Goal: Task Accomplishment & Management: Manage account settings

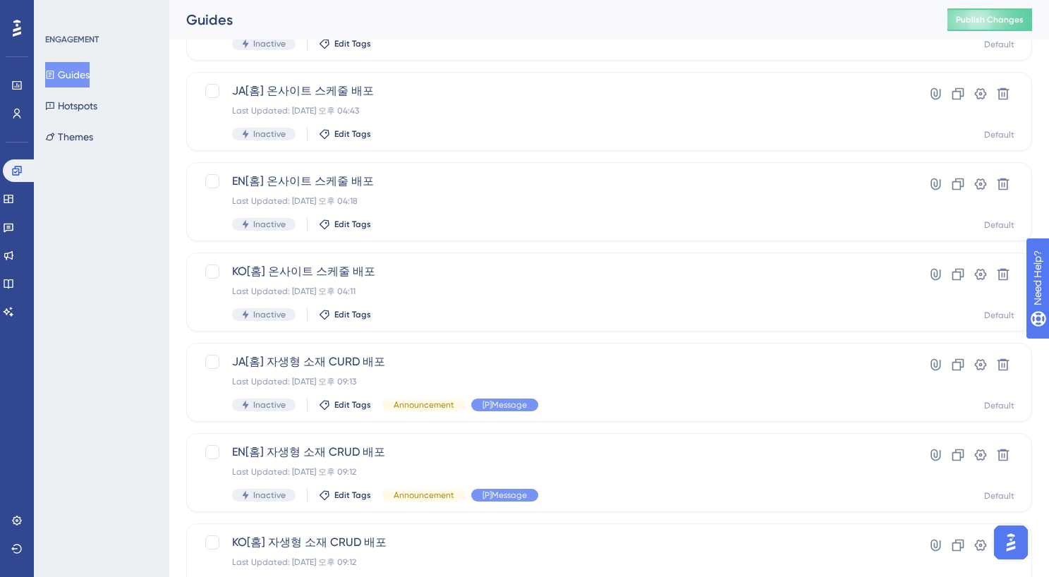
scroll to position [150, 0]
click at [313, 287] on div "Last Updated: [DATE] 오후 04:11" at bounding box center [552, 289] width 641 height 11
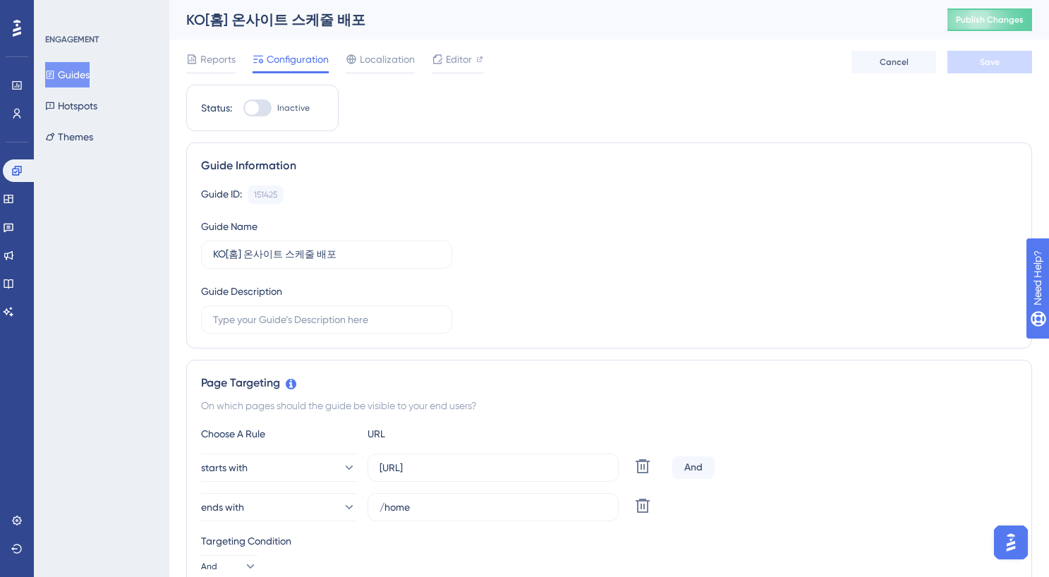
click at [252, 113] on div at bounding box center [252, 108] width 14 height 14
click at [243, 109] on input "Inactive" at bounding box center [243, 108] width 1 height 1
checkbox input "true"
click at [978, 61] on button "Save" at bounding box center [990, 62] width 85 height 23
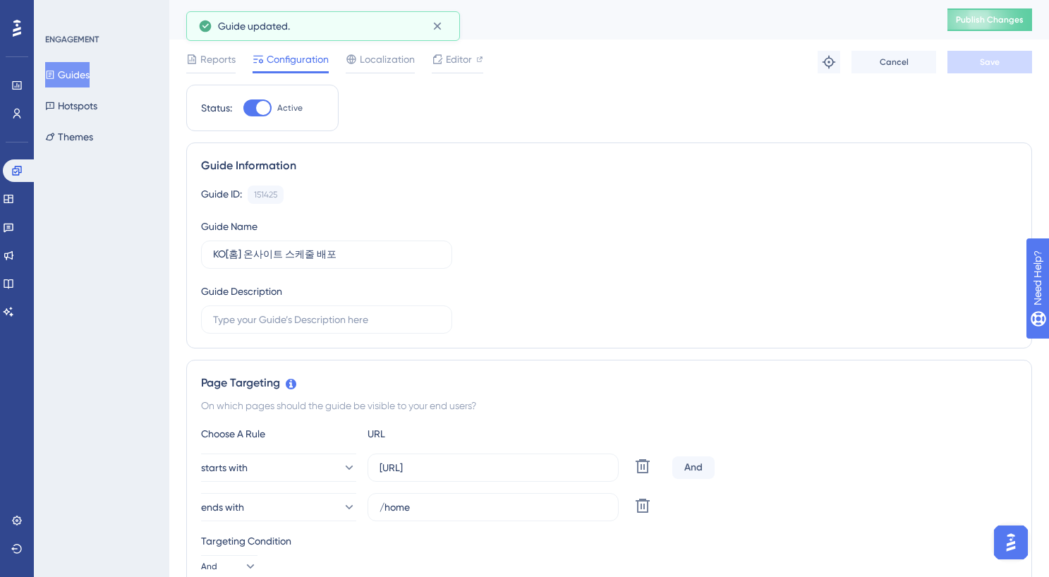
click at [81, 71] on button "Guides" at bounding box center [67, 74] width 44 height 25
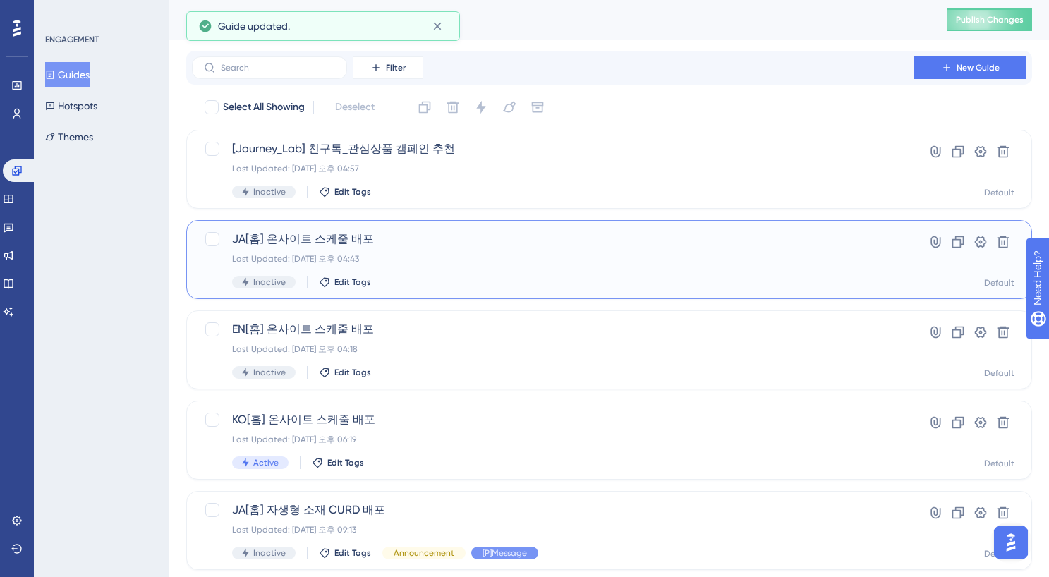
click at [411, 250] on div "JA[홈] 온사이트 스케줄 배포 Last Updated: [DATE] 오후 04:43 Inactive Edit Tags" at bounding box center [552, 260] width 641 height 58
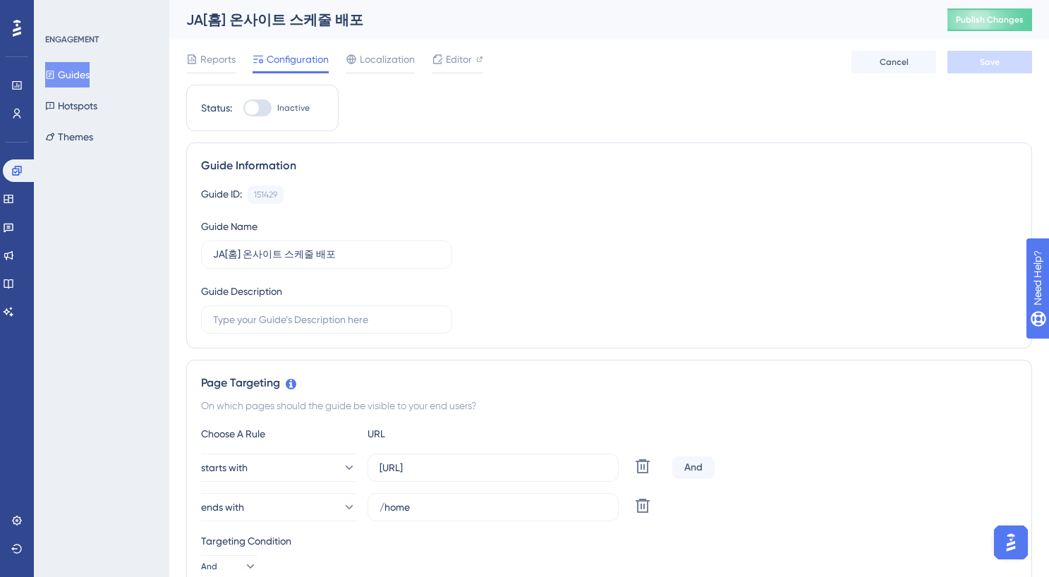
click at [255, 106] on div at bounding box center [252, 108] width 14 height 14
click at [243, 108] on input "Inactive" at bounding box center [243, 108] width 1 height 1
checkbox input "true"
click at [992, 61] on span "Save" at bounding box center [990, 61] width 20 height 11
click at [83, 78] on button "Guides" at bounding box center [67, 74] width 44 height 25
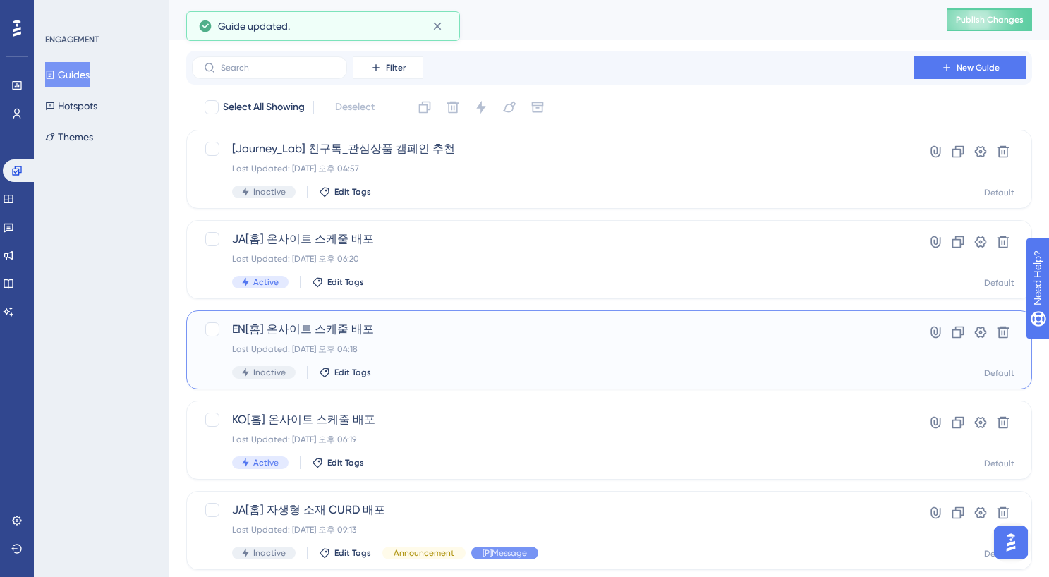
click at [415, 338] on div "EN[홈] 온사이트 스케줄 배포 Last Updated: [DATE] 오후 04:18 Inactive Edit Tags" at bounding box center [552, 350] width 641 height 58
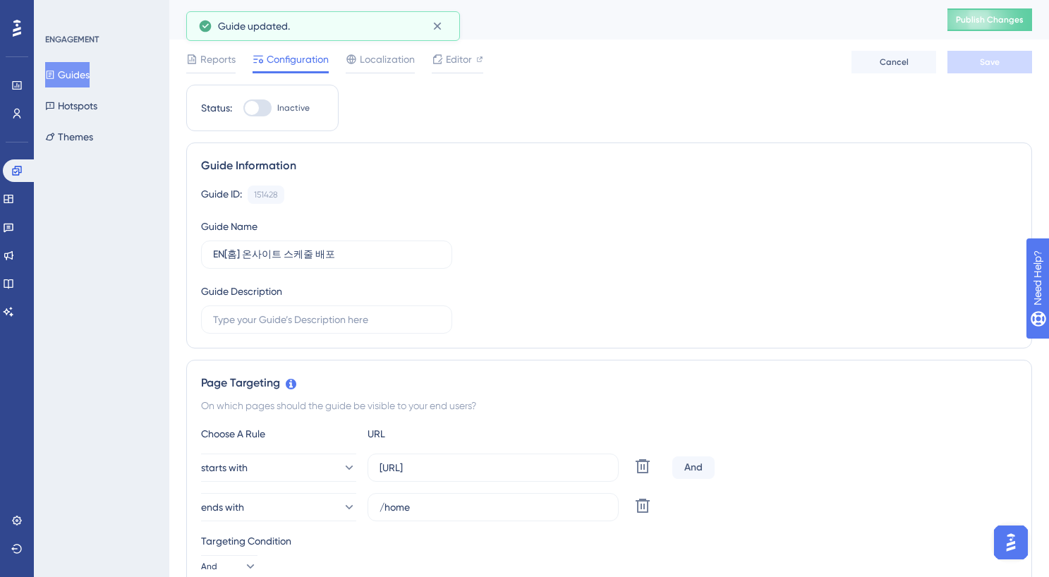
click at [262, 113] on div at bounding box center [257, 108] width 28 height 17
click at [243, 109] on input "Inactive" at bounding box center [243, 108] width 1 height 1
checkbox input "true"
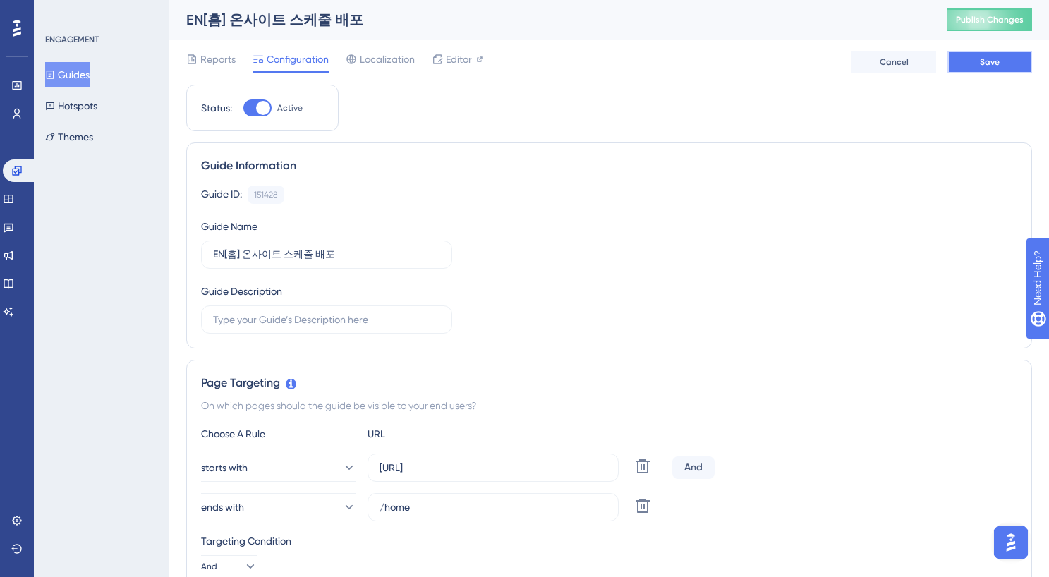
click at [985, 71] on button "Save" at bounding box center [990, 62] width 85 height 23
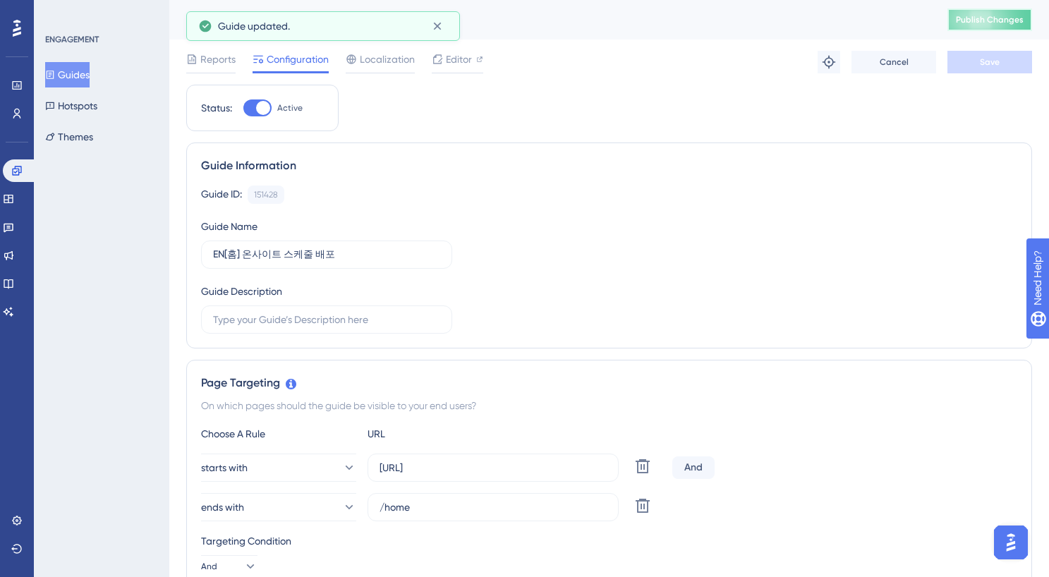
click at [1008, 25] on button "Publish Changes" at bounding box center [990, 19] width 85 height 23
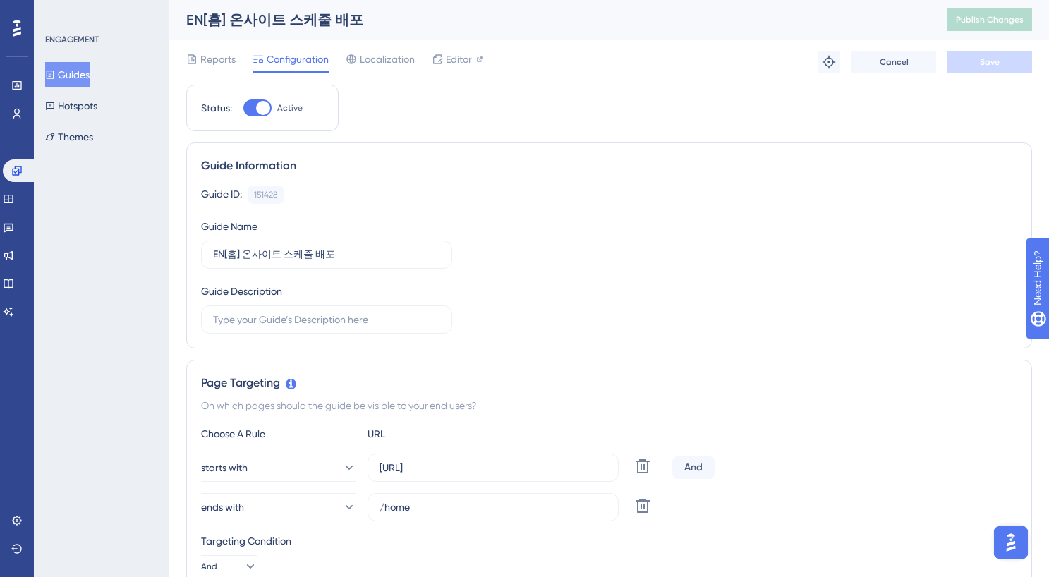
click at [82, 78] on button "Guides" at bounding box center [67, 74] width 44 height 25
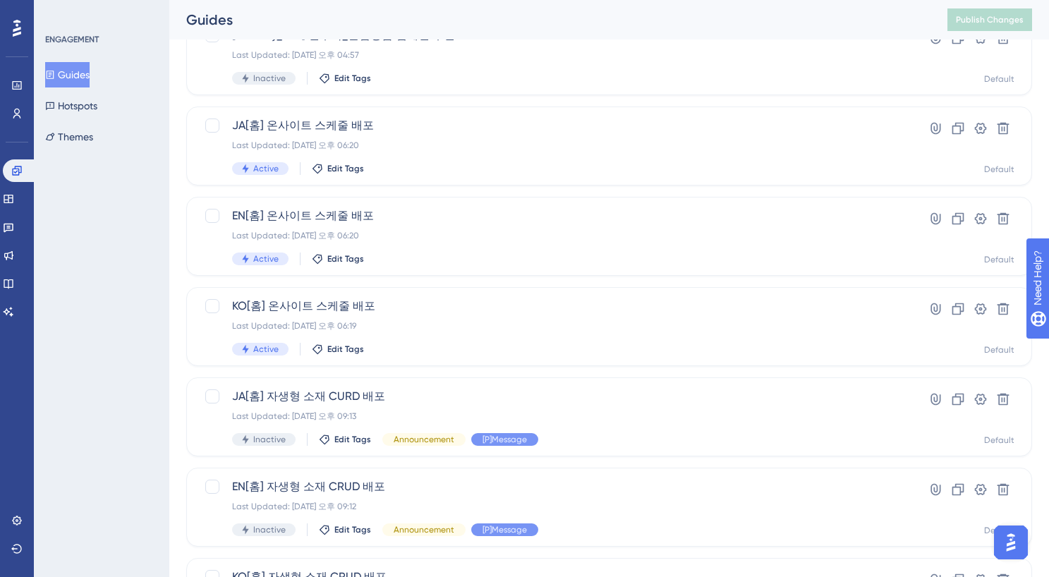
scroll to position [119, 0]
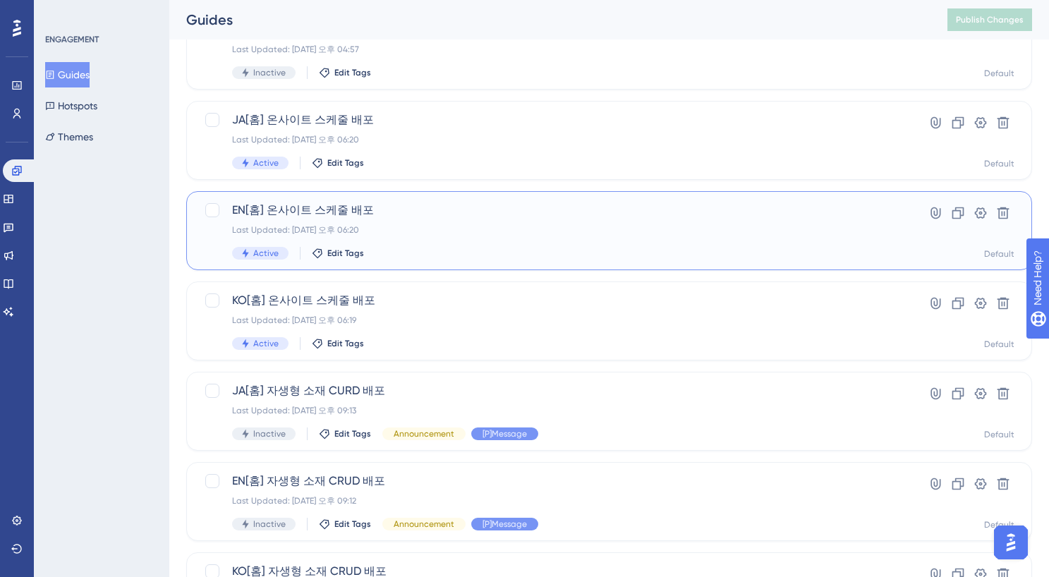
click at [397, 224] on div "EN[홈] 온사이트 스케줄 배포 Last Updated: [DATE] 오후 06:20 Active Edit Tags" at bounding box center [552, 231] width 641 height 58
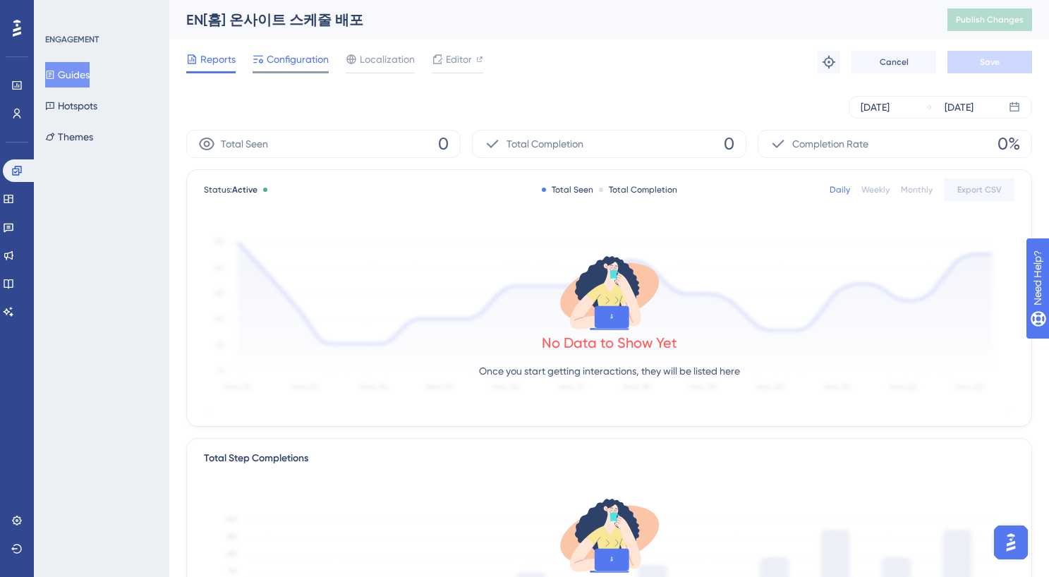
click at [273, 61] on span "Configuration" at bounding box center [298, 59] width 62 height 17
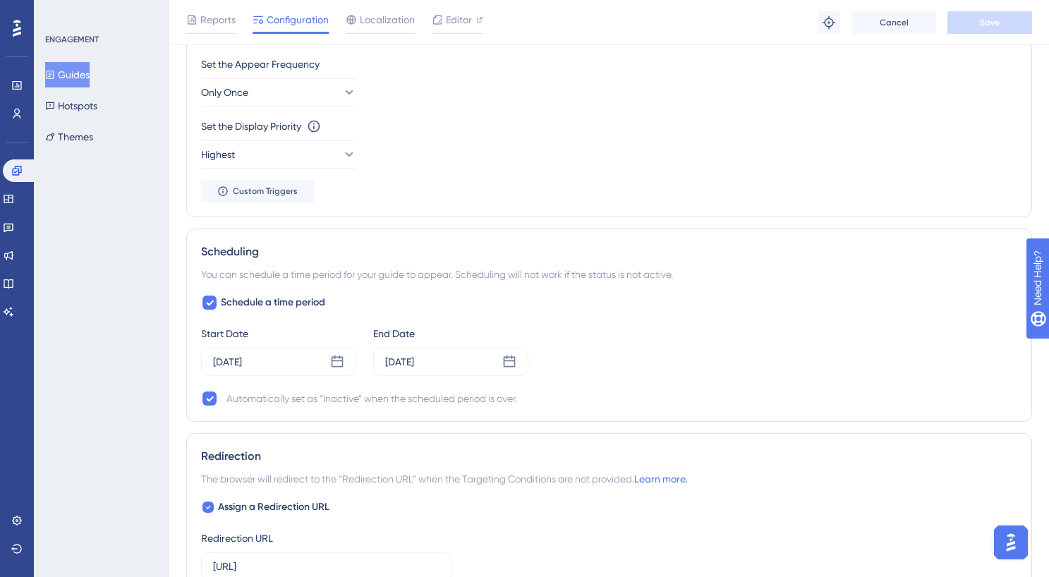
scroll to position [905, 0]
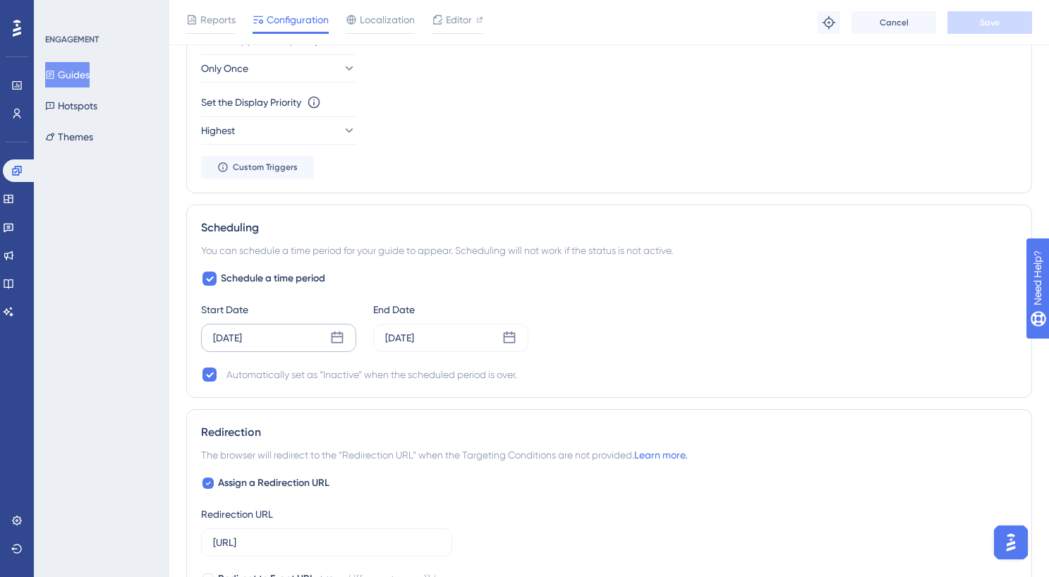
click at [345, 346] on div "[DATE]" at bounding box center [278, 338] width 155 height 28
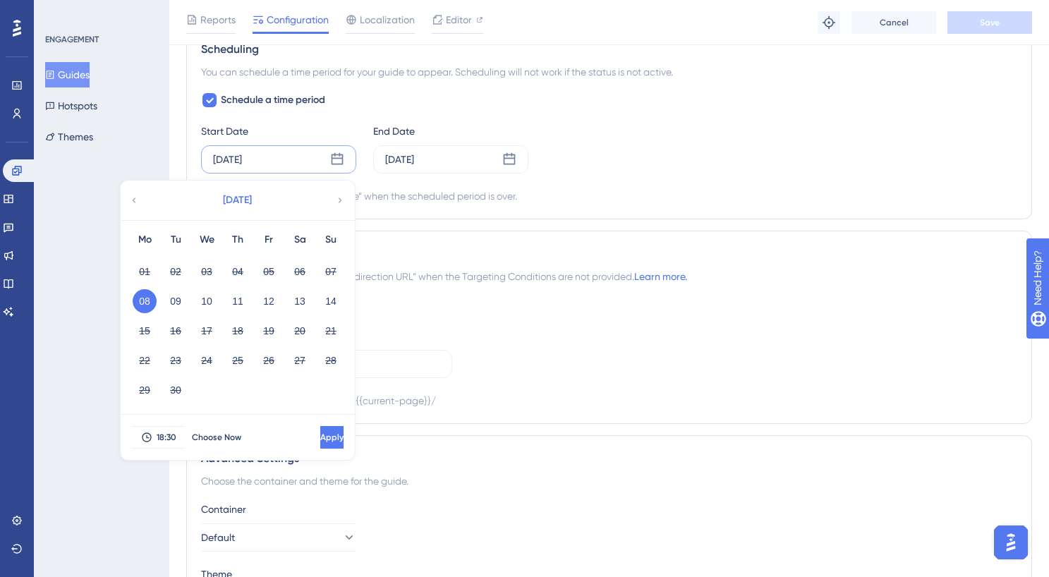
scroll to position [1085, 0]
click at [169, 430] on span "18:30" at bounding box center [167, 435] width 20 height 11
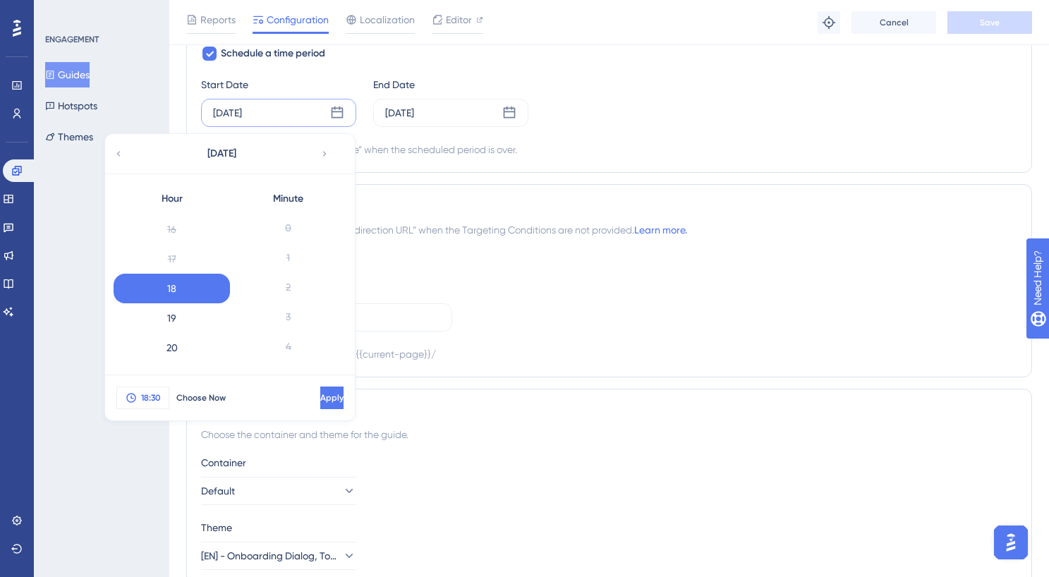
scroll to position [828, 0]
click at [319, 402] on span "Apply" at bounding box center [330, 397] width 23 height 11
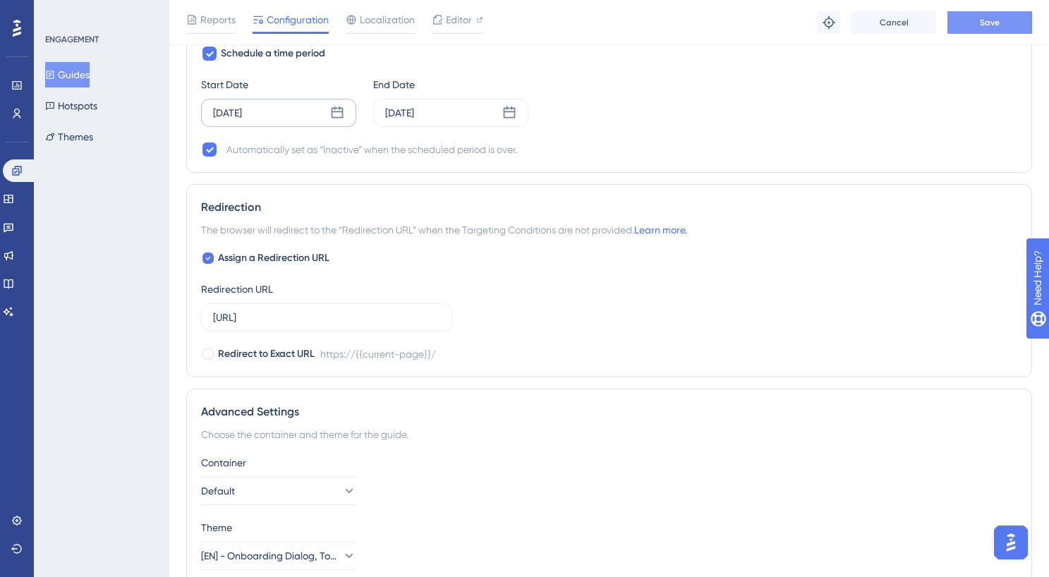
click at [1006, 26] on button "Save" at bounding box center [990, 22] width 85 height 23
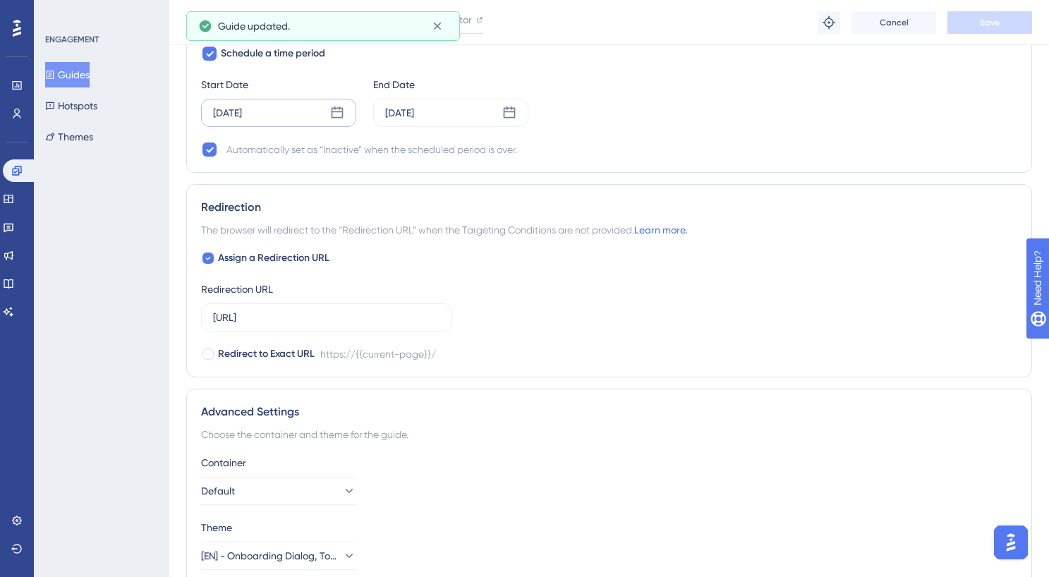
click at [90, 78] on button "Guides" at bounding box center [67, 74] width 44 height 25
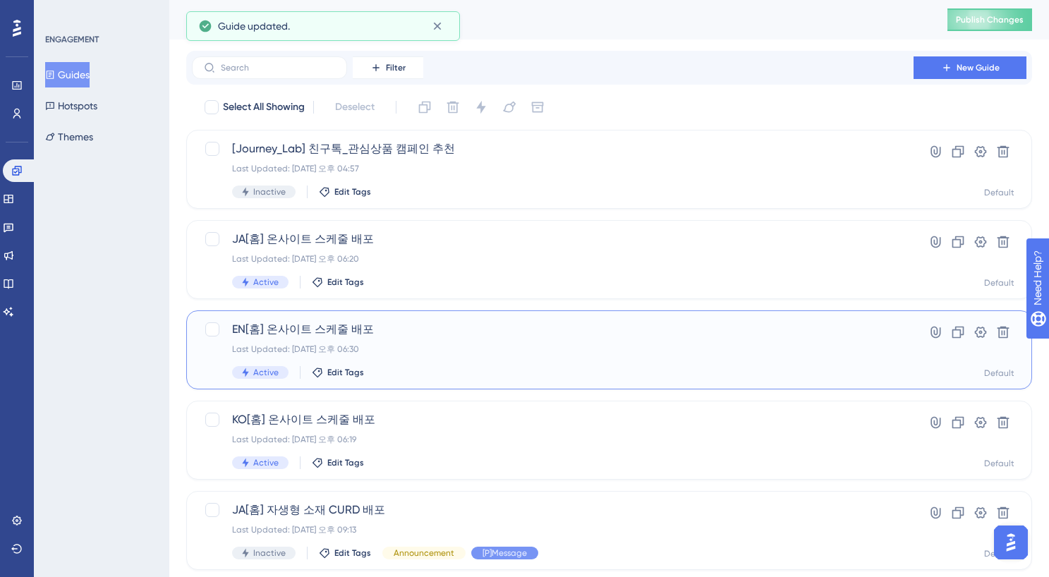
click at [354, 365] on div "EN[홈] 온사이트 스케줄 배포 Last Updated: [DATE] 오후 06:30 Active Edit Tags" at bounding box center [552, 350] width 641 height 58
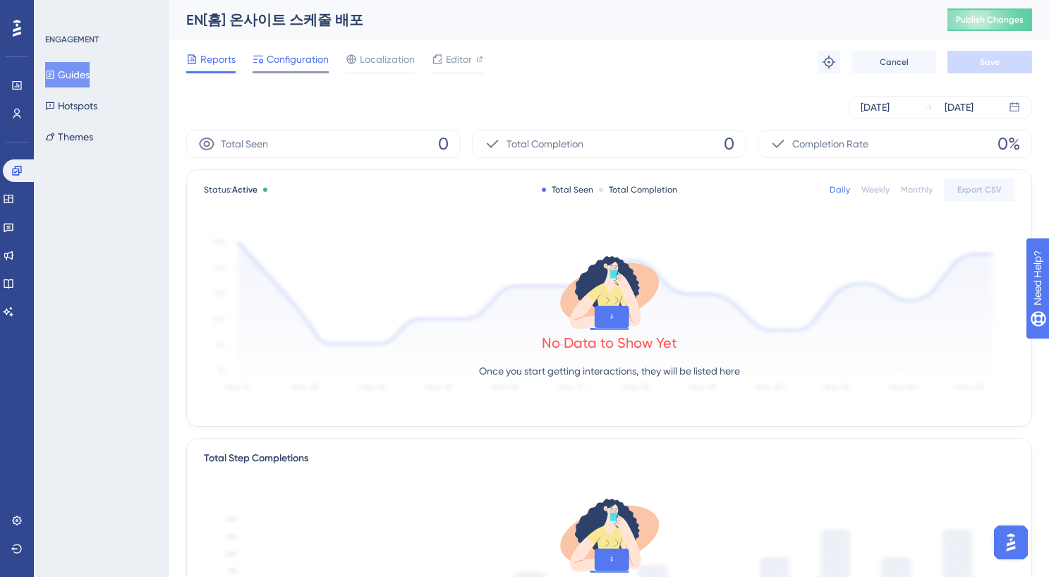
click at [291, 67] on span "Configuration" at bounding box center [298, 59] width 62 height 17
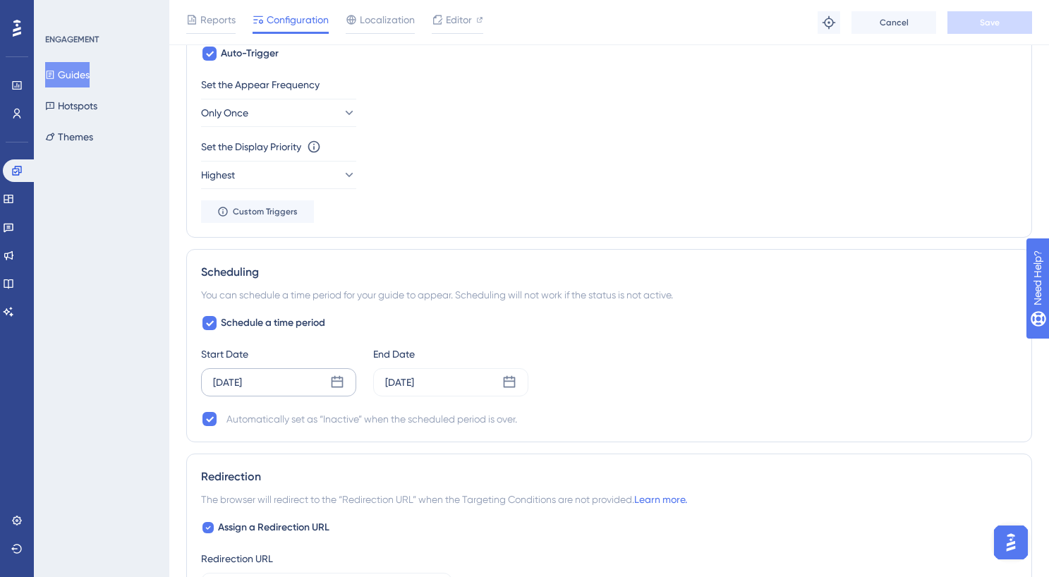
click at [242, 379] on div "[DATE]" at bounding box center [227, 382] width 29 height 17
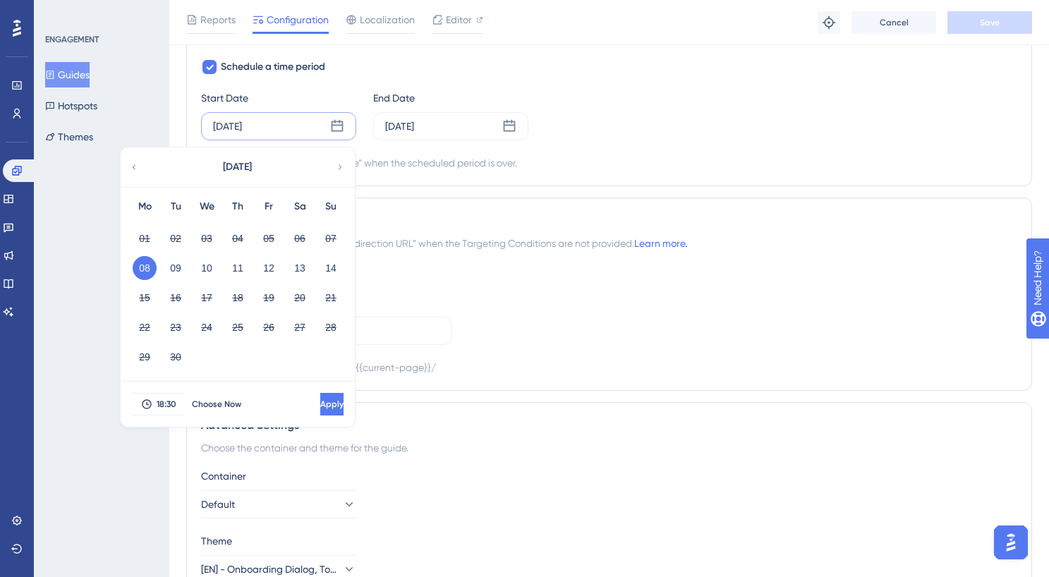
scroll to position [1144, 0]
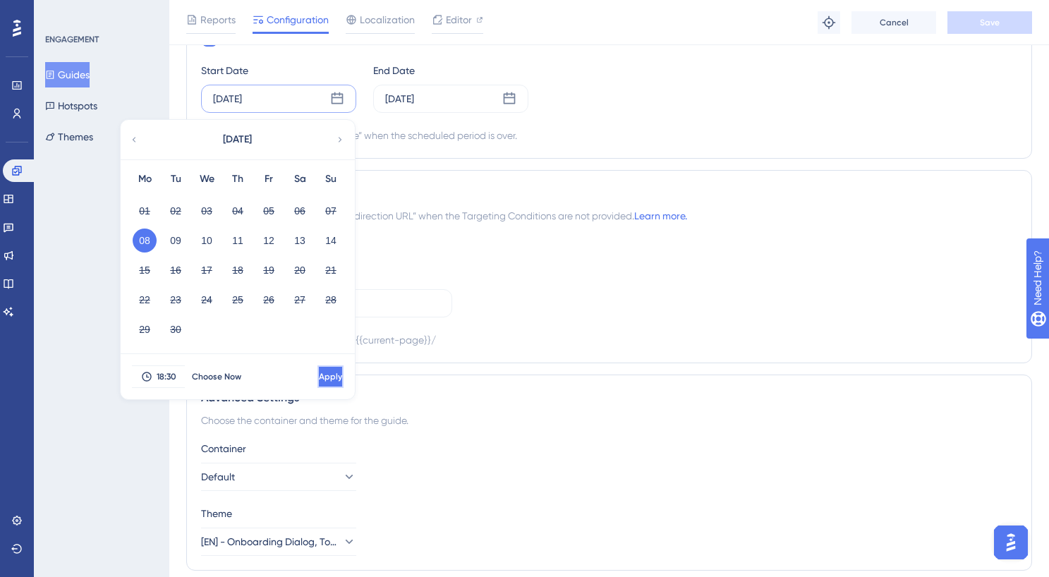
click at [319, 372] on span "Apply" at bounding box center [330, 376] width 23 height 11
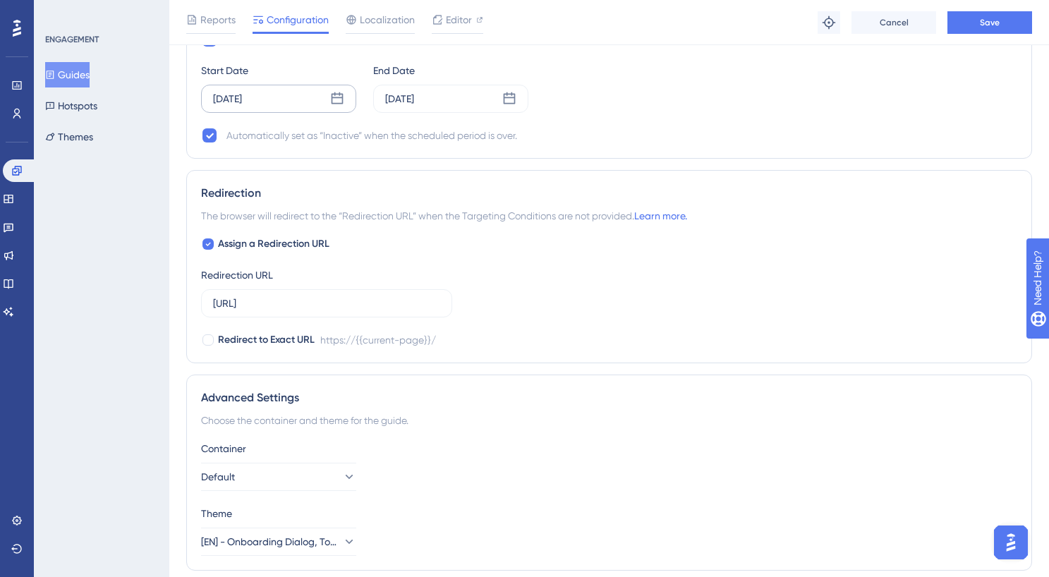
click at [996, 36] on div "Reports Configuration Localization Editor Troubleshoot Cancel Save" at bounding box center [609, 22] width 880 height 45
click at [996, 29] on button "Save" at bounding box center [990, 22] width 85 height 23
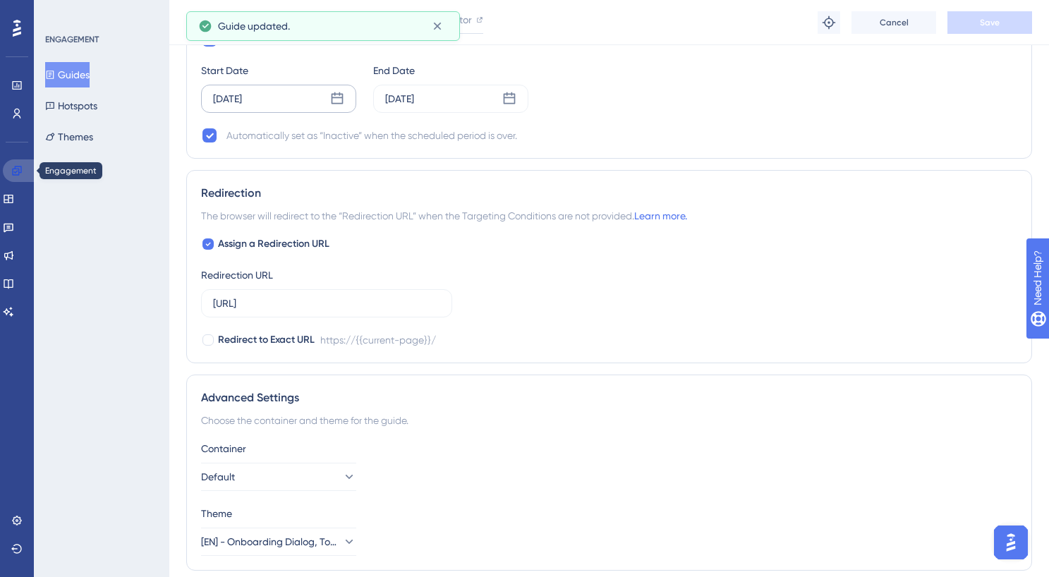
click at [19, 174] on icon at bounding box center [16, 170] width 11 height 11
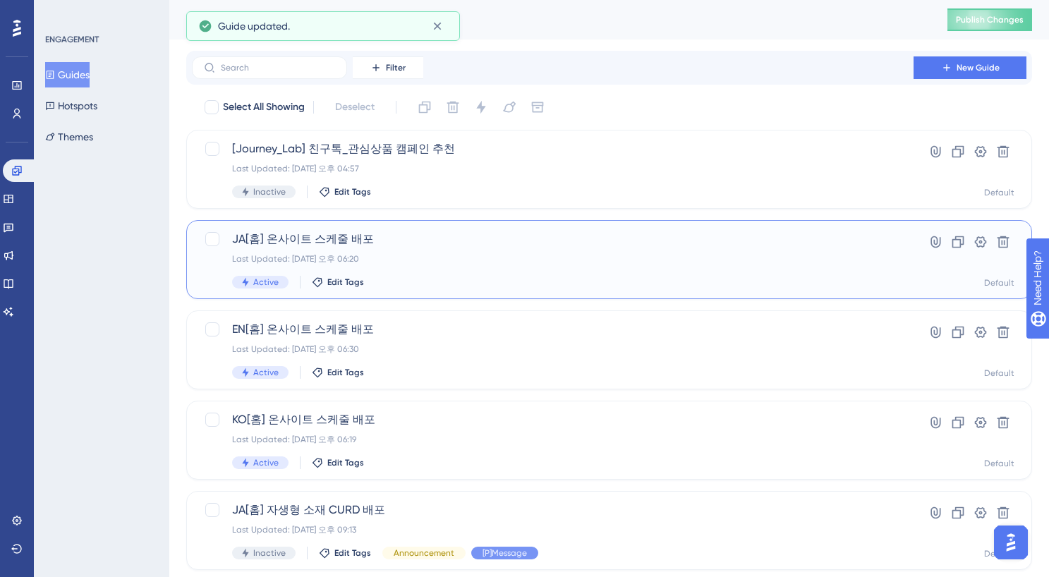
click at [323, 231] on span "JA[홈] 온사이트 스케줄 배포" at bounding box center [552, 239] width 641 height 17
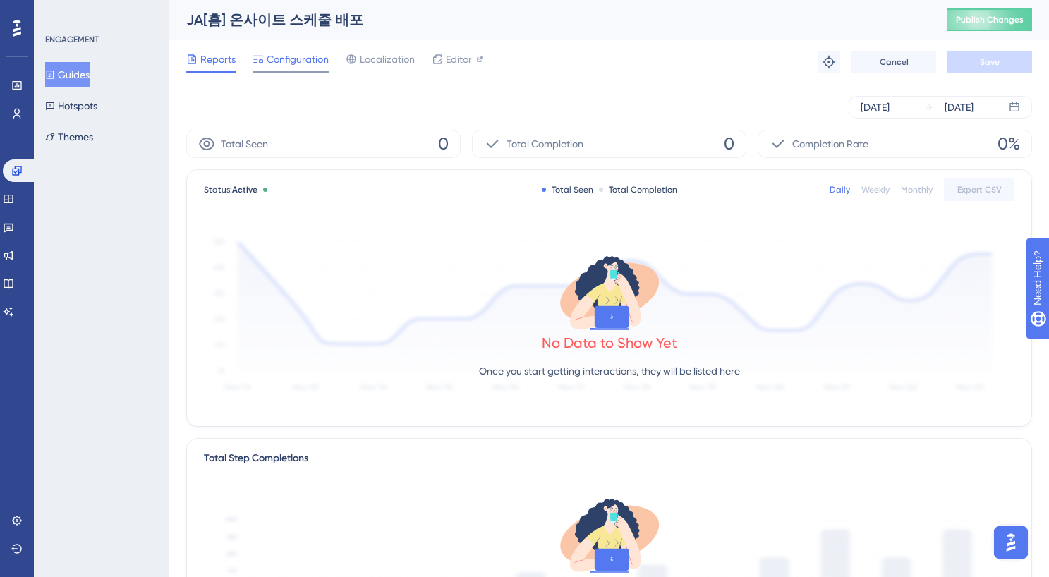
click at [258, 56] on icon at bounding box center [258, 60] width 10 height 8
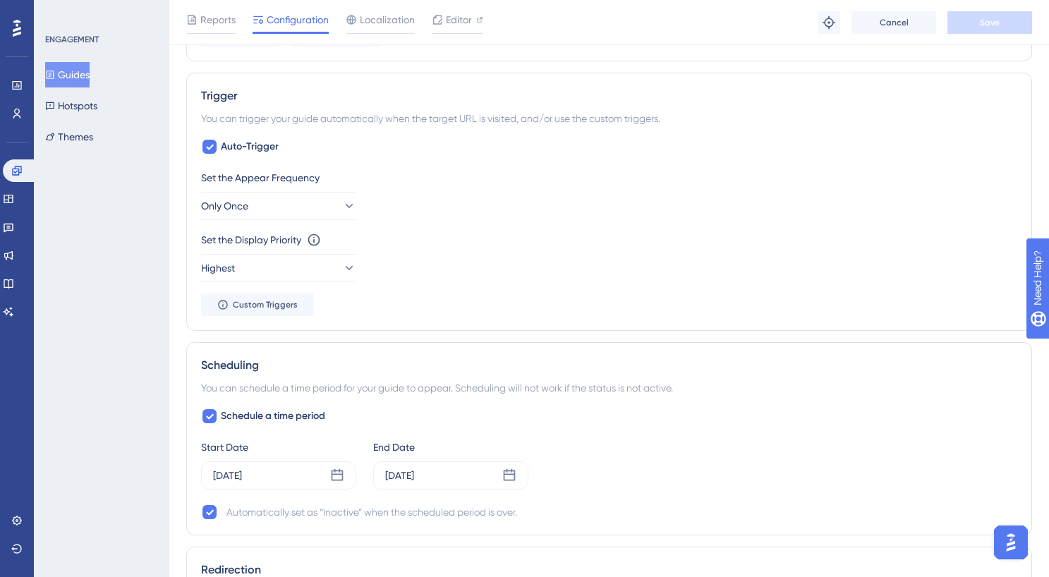
scroll to position [785, 0]
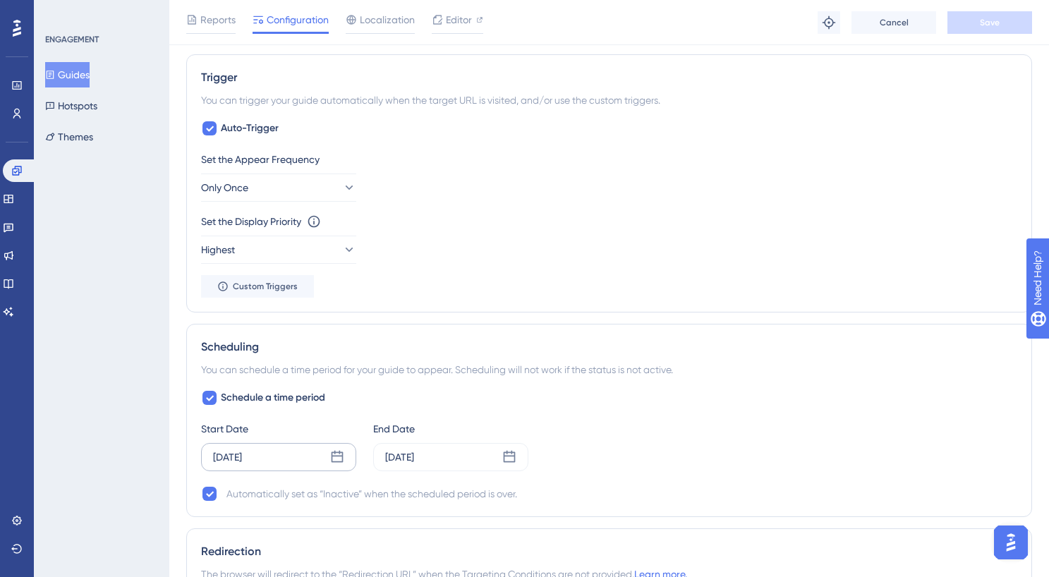
click at [308, 450] on div "[DATE]" at bounding box center [278, 457] width 155 height 28
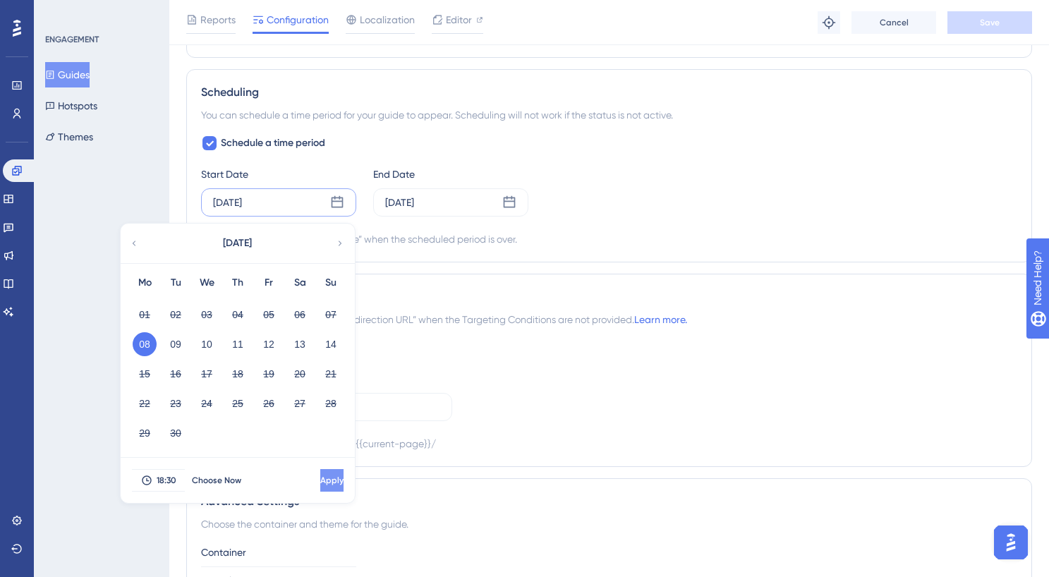
scroll to position [1043, 0]
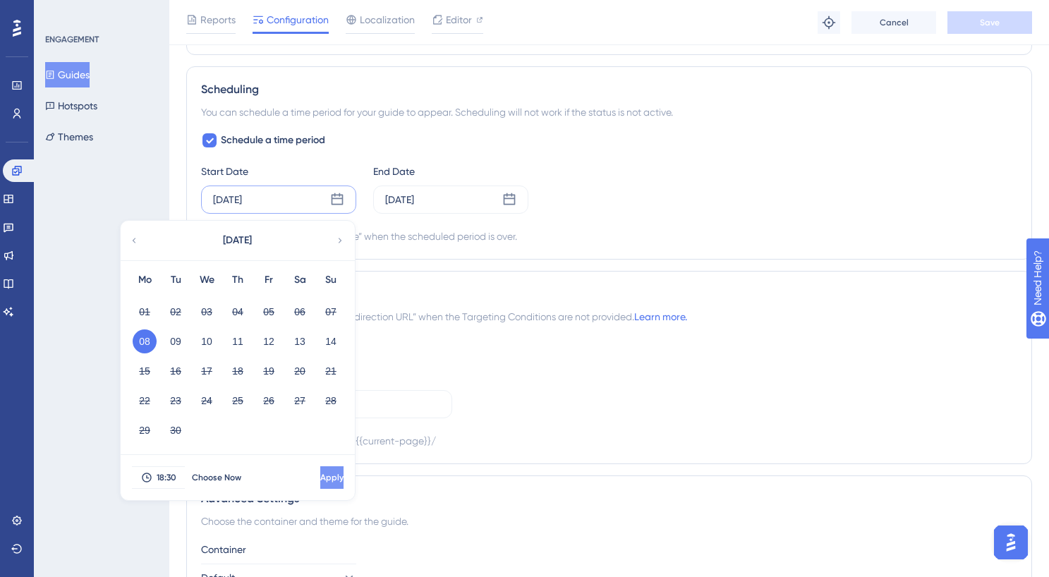
click at [320, 471] on button "Apply" at bounding box center [331, 477] width 23 height 23
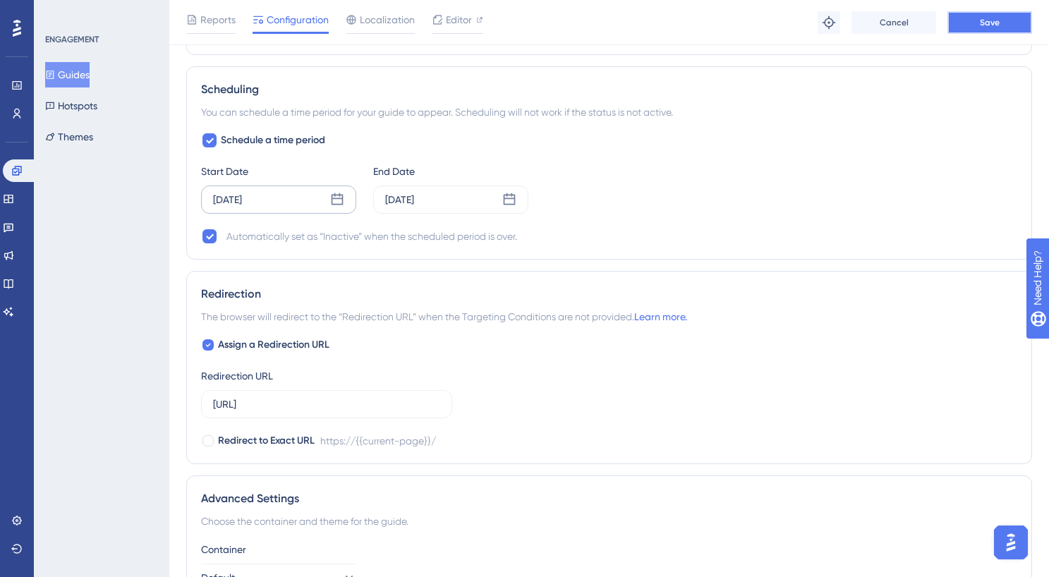
click at [994, 29] on button "Save" at bounding box center [990, 22] width 85 height 23
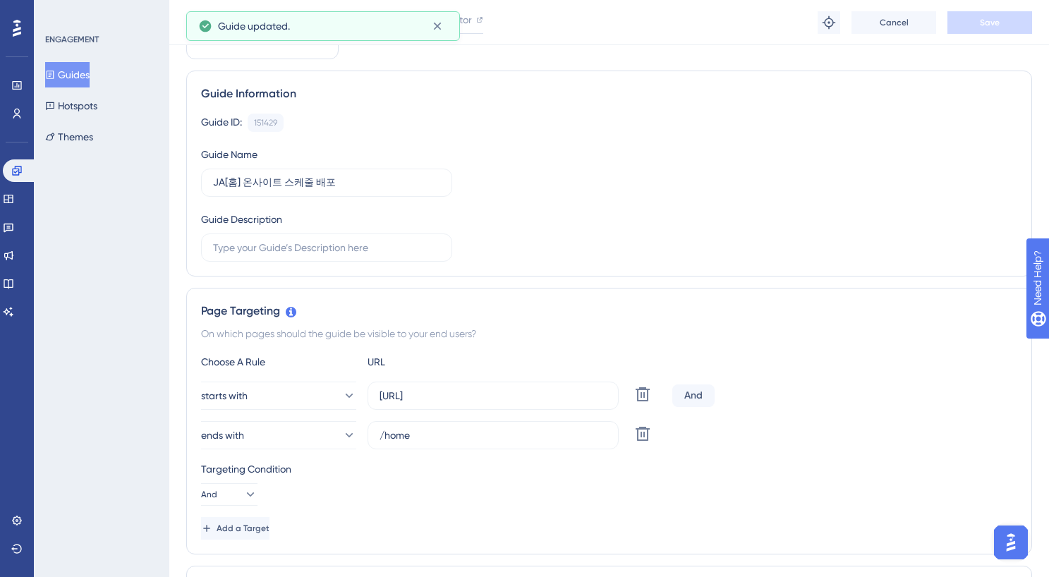
scroll to position [0, 0]
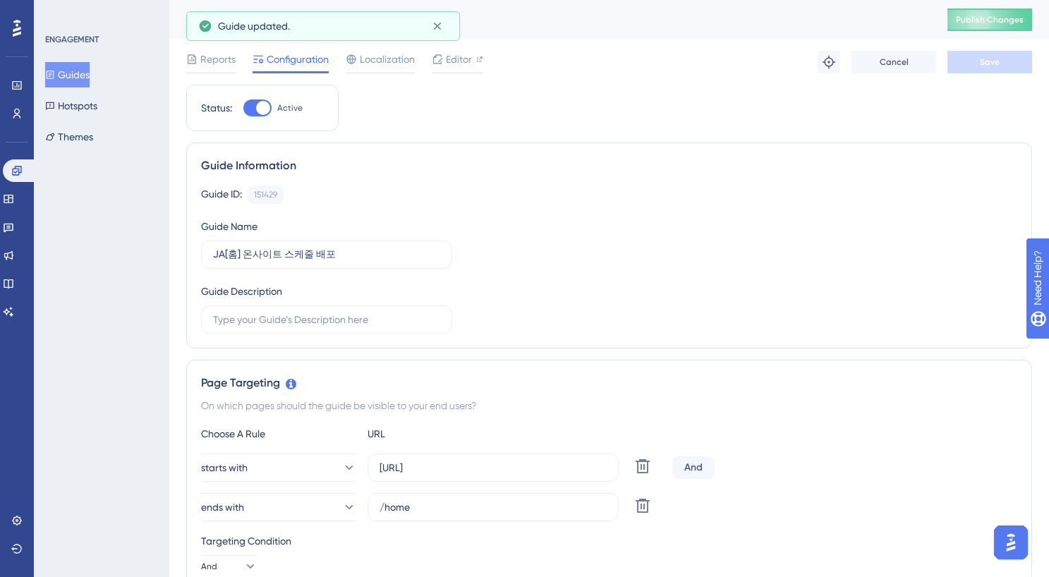
click at [80, 83] on button "Guides" at bounding box center [67, 74] width 44 height 25
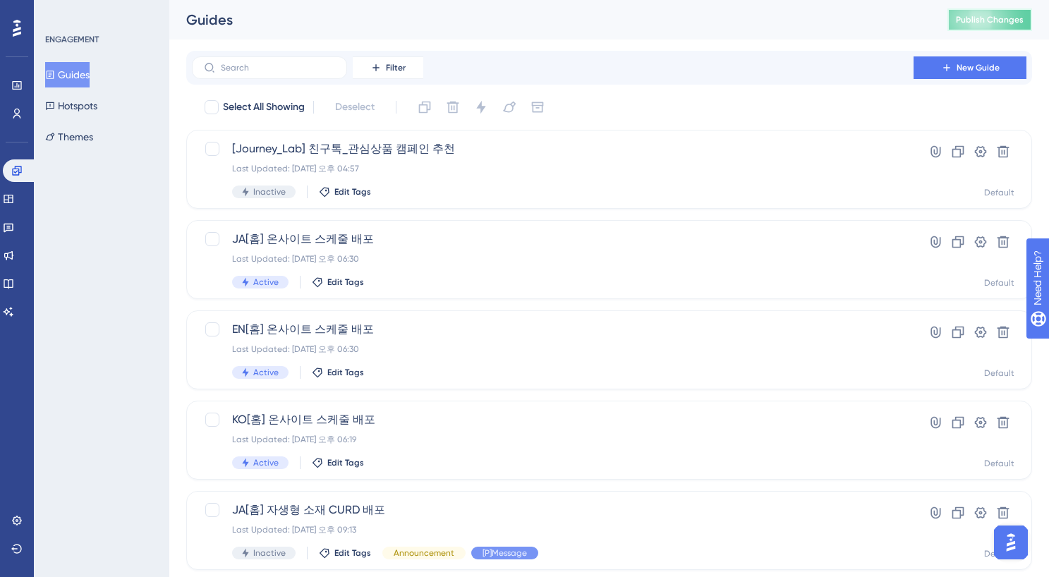
click at [977, 16] on span "Publish Changes" at bounding box center [990, 19] width 68 height 11
